Goal: Transaction & Acquisition: Obtain resource

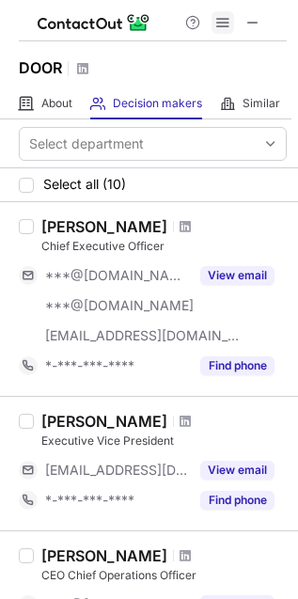
click at [226, 19] on span at bounding box center [222, 22] width 15 height 15
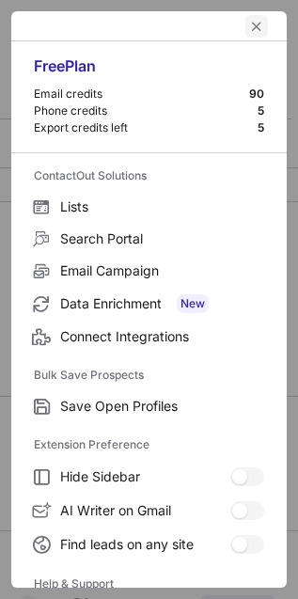
click at [249, 29] on span "left-button" at bounding box center [256, 26] width 15 height 15
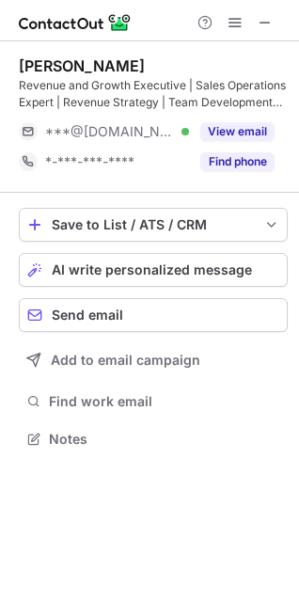
scroll to position [425, 299]
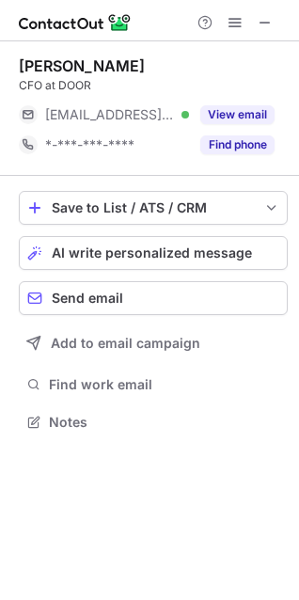
scroll to position [408, 299]
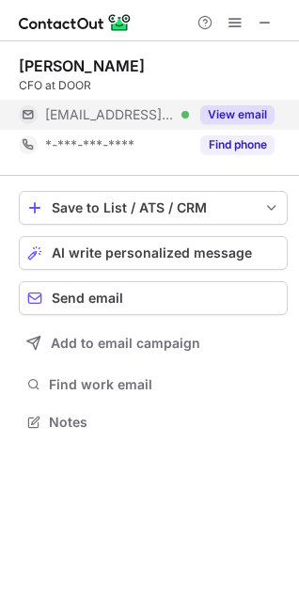
click at [223, 118] on button "View email" at bounding box center [237, 114] width 74 height 19
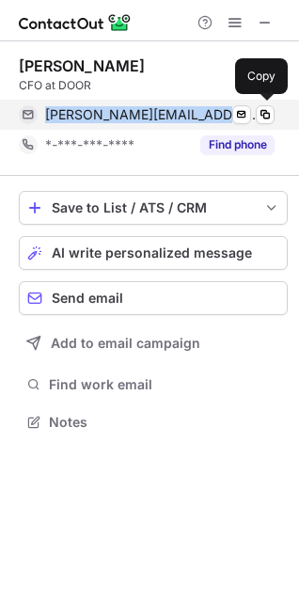
drag, startPoint x: 52, startPoint y: 112, endPoint x: 196, endPoint y: 108, distance: 143.9
click at [196, 108] on div "jeff.mayfield@latch.com Verified Send email Copy" at bounding box center [147, 115] width 256 height 30
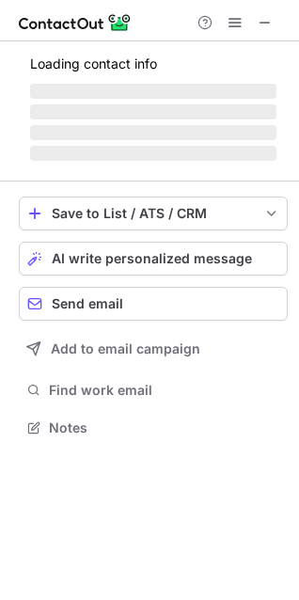
scroll to position [425, 299]
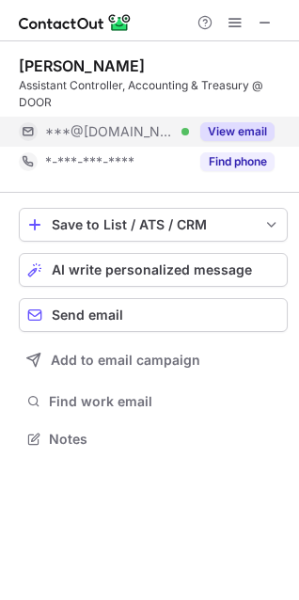
click at [219, 133] on button "View email" at bounding box center [237, 131] width 74 height 19
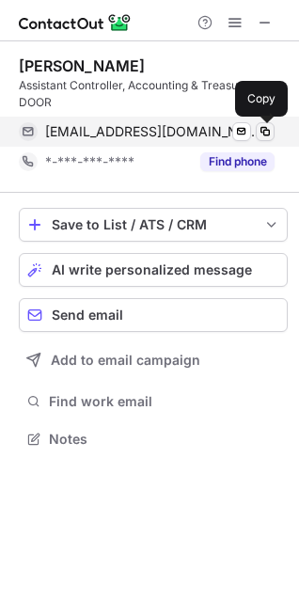
click at [266, 126] on span at bounding box center [265, 131] width 15 height 15
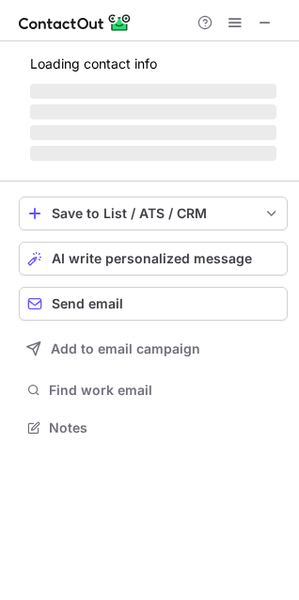
scroll to position [438, 299]
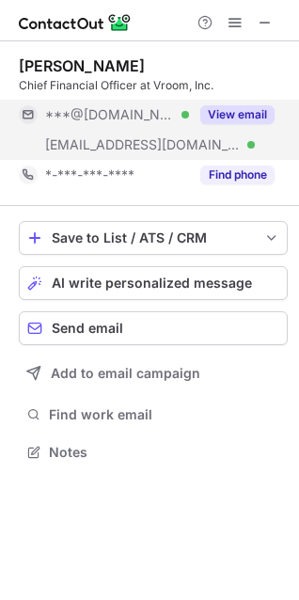
click at [216, 107] on button "View email" at bounding box center [237, 114] width 74 height 19
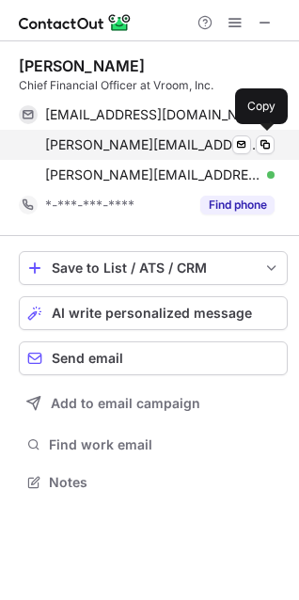
scroll to position [468, 299]
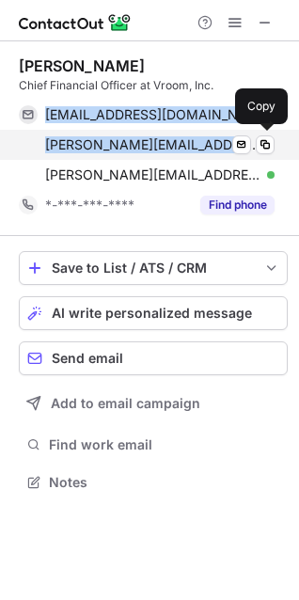
drag, startPoint x: 36, startPoint y: 102, endPoint x: 142, endPoint y: 136, distance: 111.8
click at [143, 136] on div "jonsandison@gmail.com Verified Send email Copy john@auth.gr Verified Send email…" at bounding box center [147, 145] width 256 height 90
copy div "jonsandison@gmail.com Verified Send email Copy john@auth.gr"
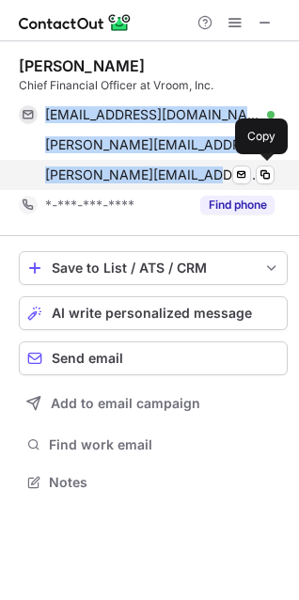
drag, startPoint x: 17, startPoint y: 105, endPoint x: 205, endPoint y: 173, distance: 199.9
click at [205, 173] on div "jonsandison@gmail.com Verified Send email Copy john@auth.gr Verified Send email…" at bounding box center [147, 145] width 256 height 90
copy div "jonsandison@gmail.com Verified Send email Copy john@auth.gr Verified Send email…"
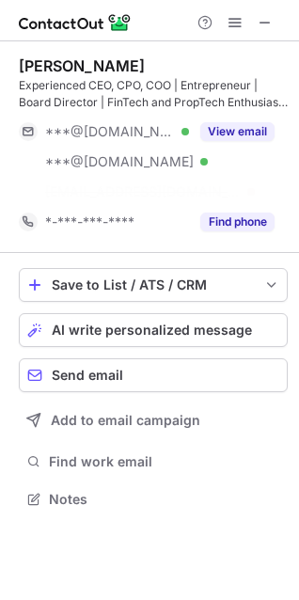
scroll to position [455, 299]
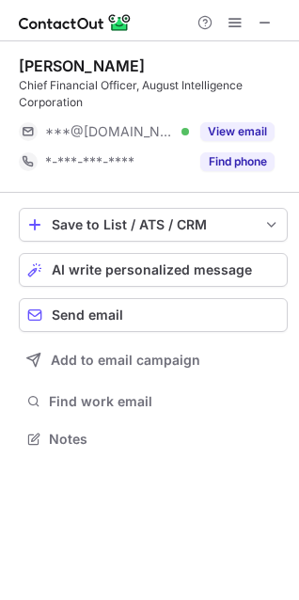
scroll to position [425, 299]
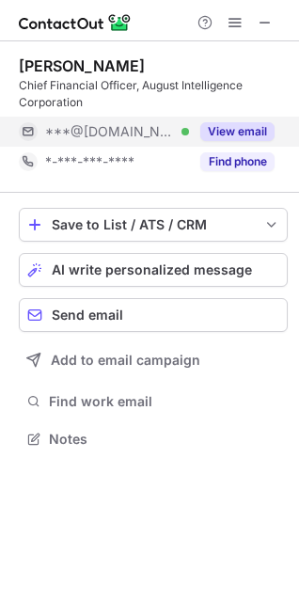
click at [233, 130] on button "View email" at bounding box center [237, 131] width 74 height 19
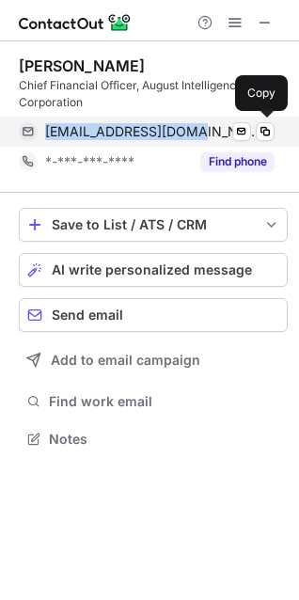
drag, startPoint x: 105, startPoint y: 120, endPoint x: 185, endPoint y: 131, distance: 80.6
click at [185, 131] on div "petermajar@gmail.com Verified Send email Copy" at bounding box center [147, 132] width 256 height 30
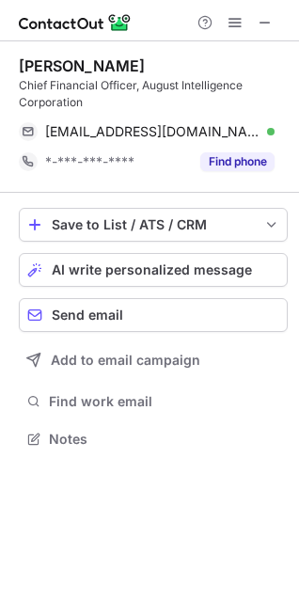
scroll to position [425, 299]
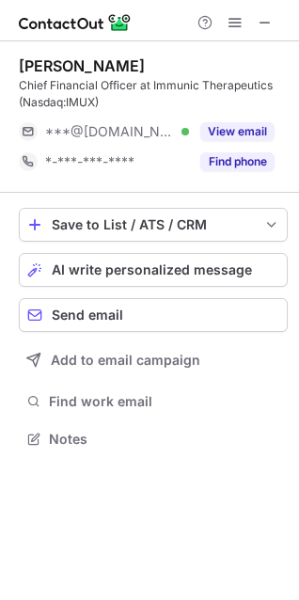
scroll to position [425, 299]
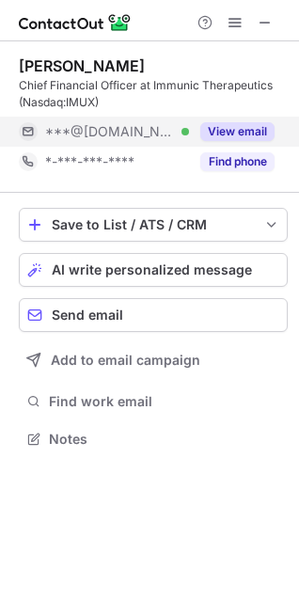
click at [232, 127] on button "View email" at bounding box center [237, 131] width 74 height 19
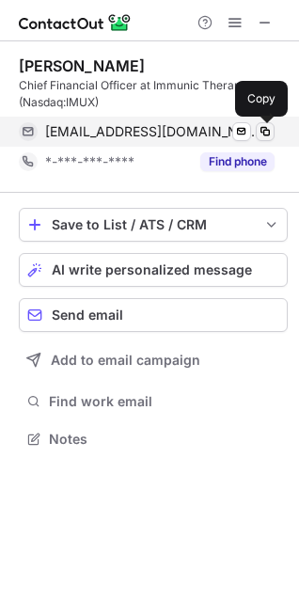
click at [263, 130] on span at bounding box center [265, 131] width 15 height 15
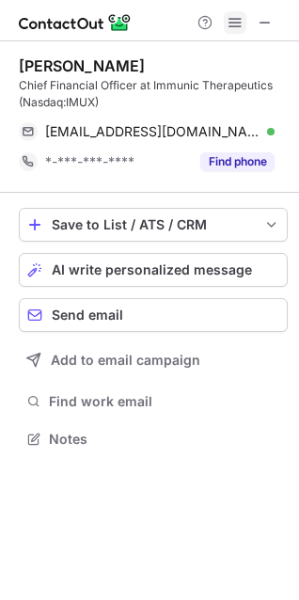
click at [234, 19] on span at bounding box center [235, 22] width 15 height 15
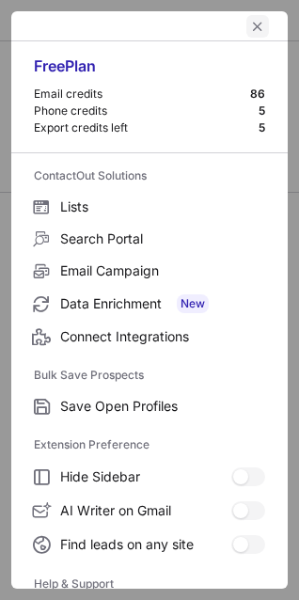
click at [250, 23] on span "left-button" at bounding box center [257, 26] width 15 height 15
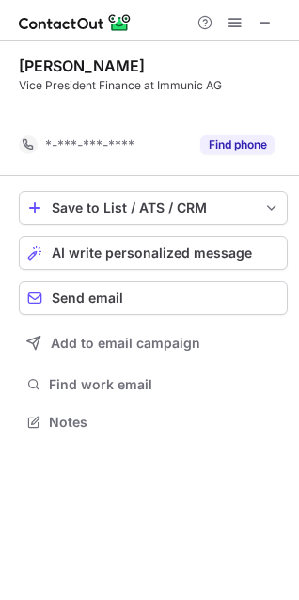
scroll to position [378, 299]
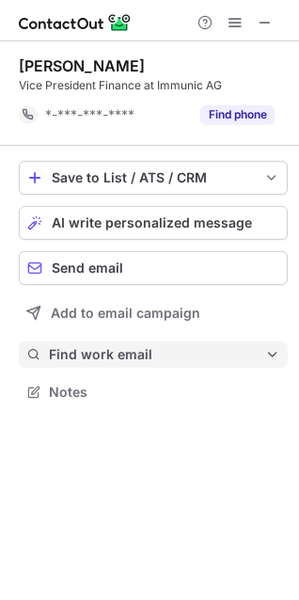
click at [273, 354] on span at bounding box center [272, 354] width 15 height 15
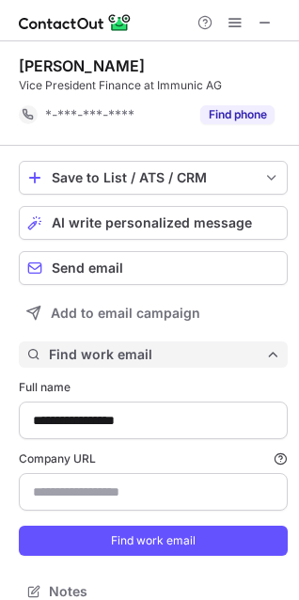
scroll to position [577, 286]
type input "********"
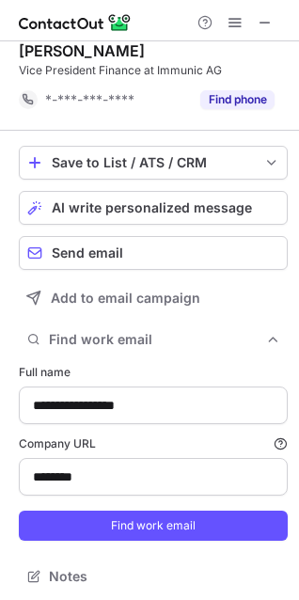
scroll to position [19, 0]
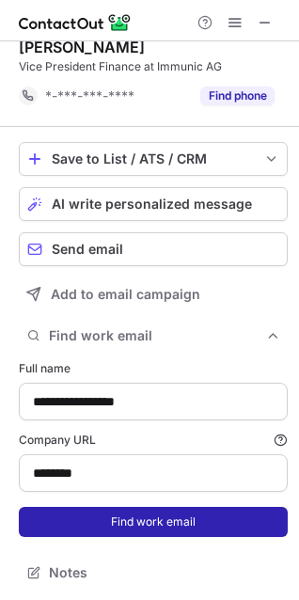
click at [190, 524] on button "Find work email" at bounding box center [153, 522] width 269 height 30
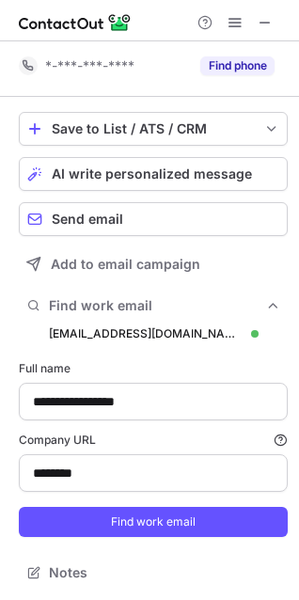
scroll to position [49, 0]
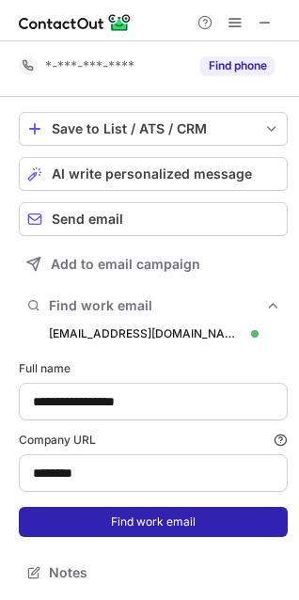
click at [142, 513] on button "Find work email" at bounding box center [153, 522] width 269 height 30
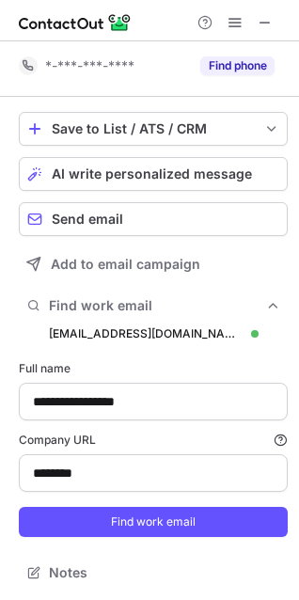
scroll to position [0, 0]
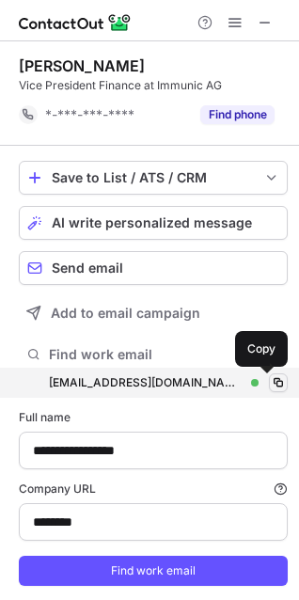
click at [271, 380] on span at bounding box center [278, 382] width 15 height 15
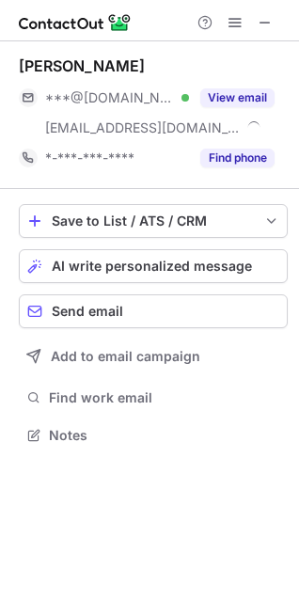
scroll to position [421, 299]
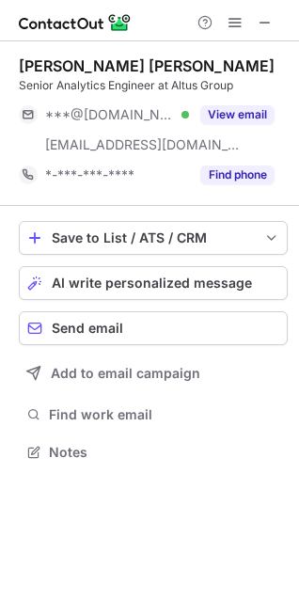
scroll to position [438, 299]
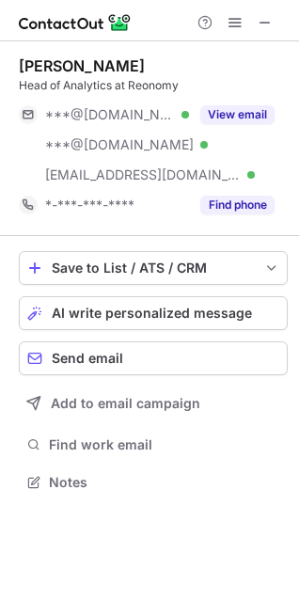
scroll to position [468, 299]
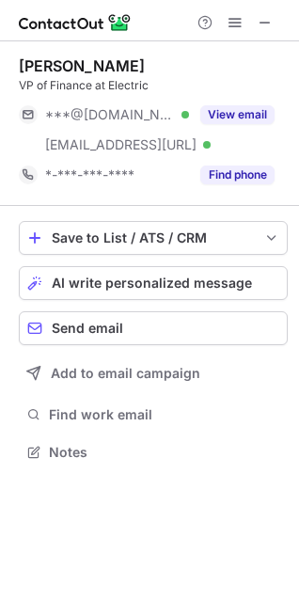
scroll to position [438, 299]
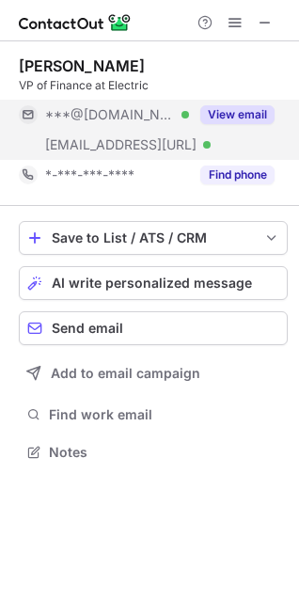
click at [223, 110] on button "View email" at bounding box center [237, 114] width 74 height 19
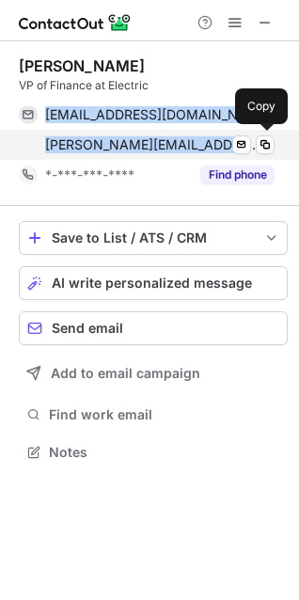
drag, startPoint x: 37, startPoint y: 101, endPoint x: 224, endPoint y: 136, distance: 190.5
click at [224, 136] on div "elmorganti@gmail.com Verified Send email Copy emily.morganti@electric.ai Verifi…" at bounding box center [147, 130] width 256 height 60
